Goal: Task Accomplishment & Management: Complete application form

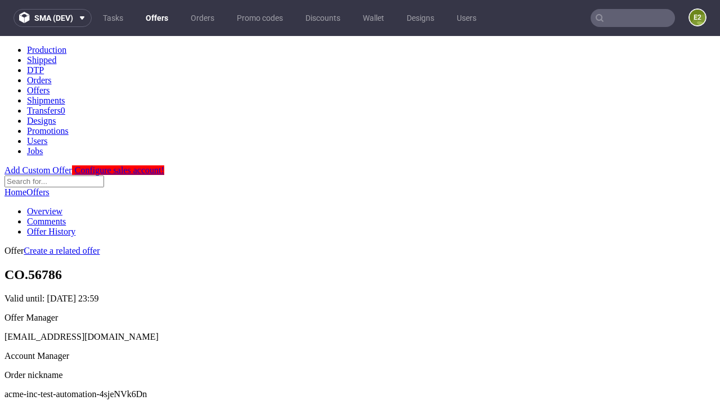
scroll to position [111, 0]
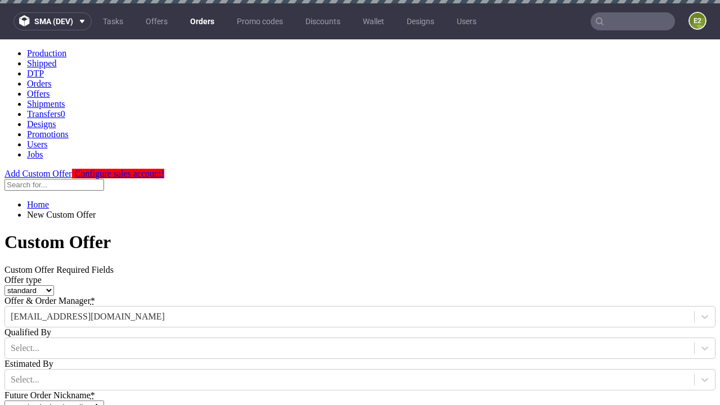
type input "acme-inc-test-automation-4sjeNVk6Dn"
type input "[DATE]"
type input "[EMAIL_ADDRESS][DOMAIN_NAME]"
select select "gb"
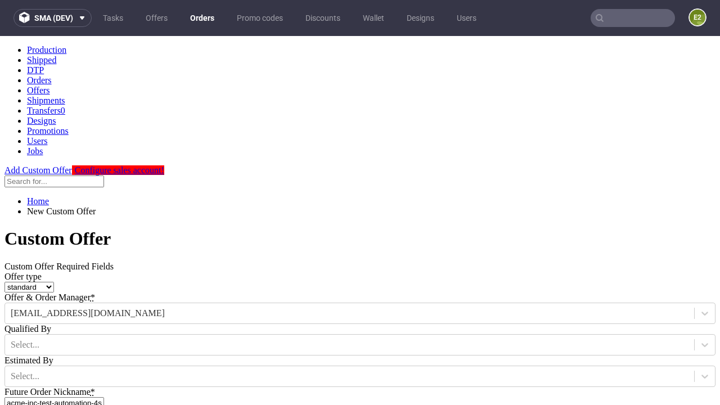
scroll to position [7, 0]
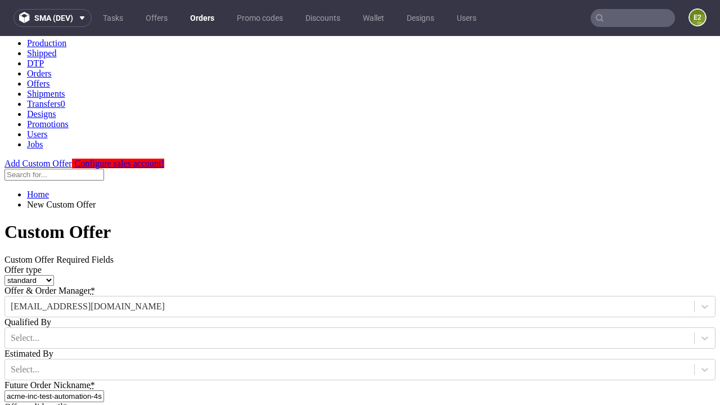
type input "[EMAIL_ADDRESS][DOMAIN_NAME]"
type input "[URL][DOMAIN_NAME]"
type input "Please wait..."
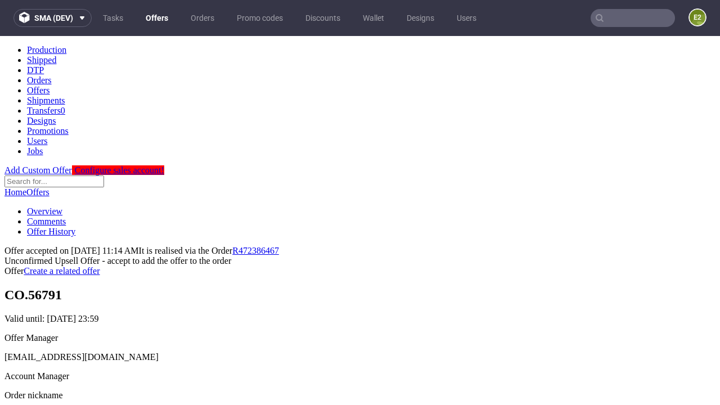
scroll to position [173, 0]
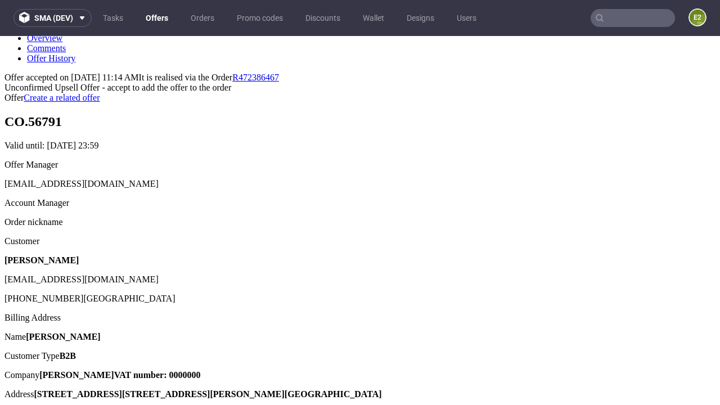
type input "In progress..."
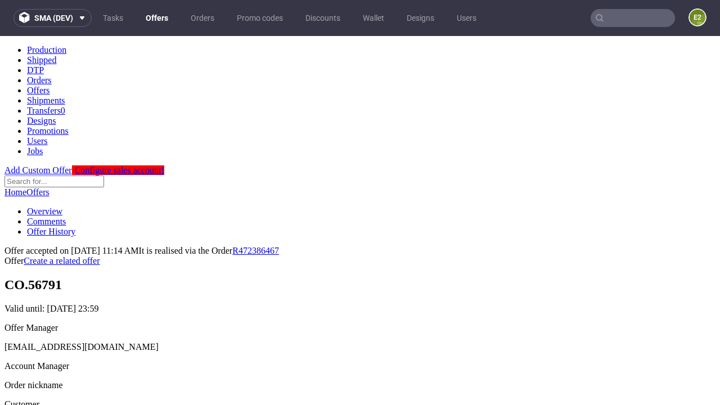
scroll to position [0, 0]
